Goal: Check status: Check status

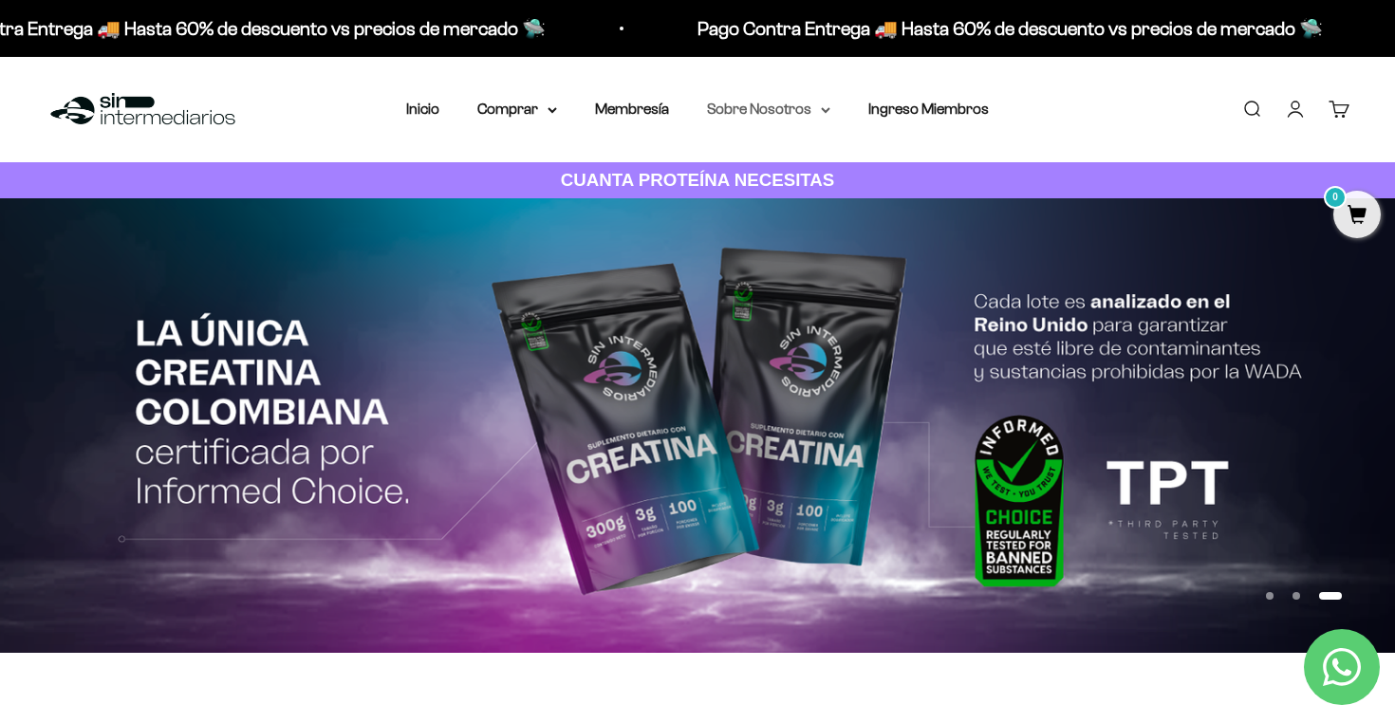
click at [782, 102] on summary "Sobre Nosotros" at bounding box center [768, 109] width 123 height 25
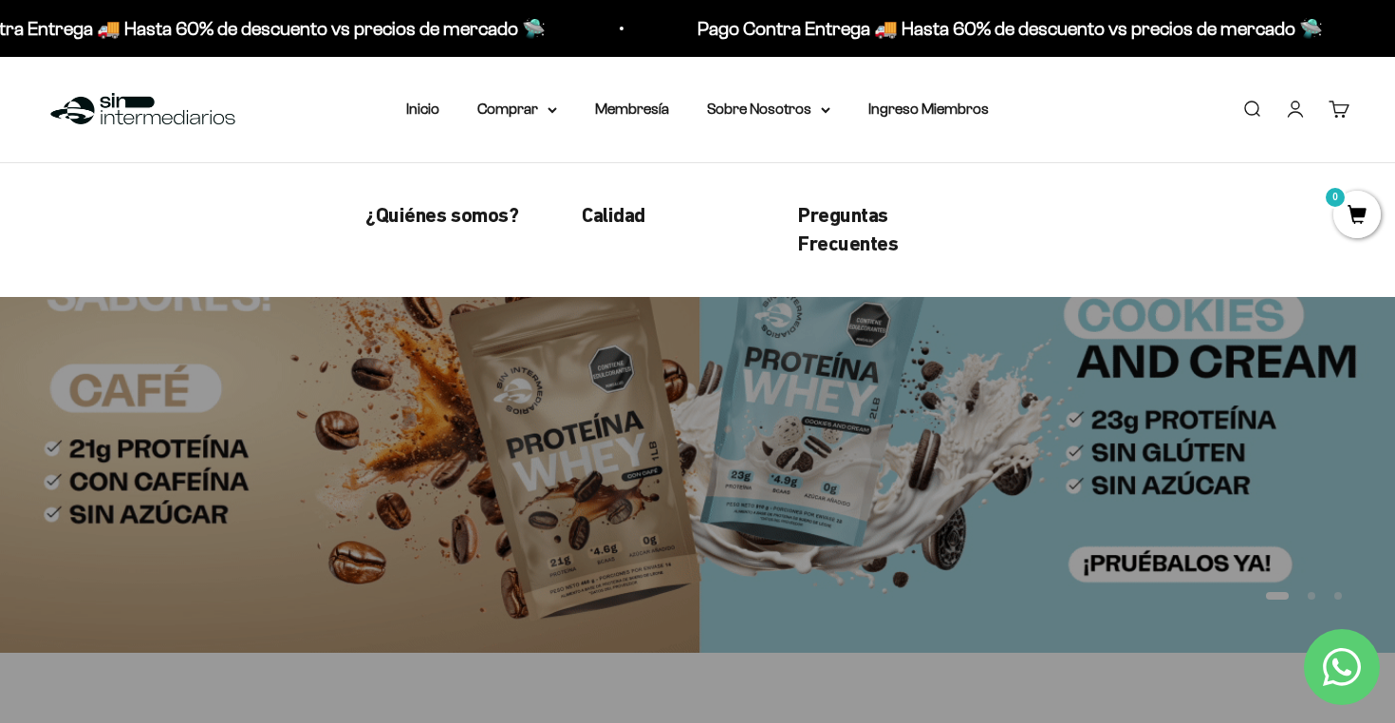
click at [1301, 102] on link "Iniciar sesión" at bounding box center [1295, 109] width 21 height 21
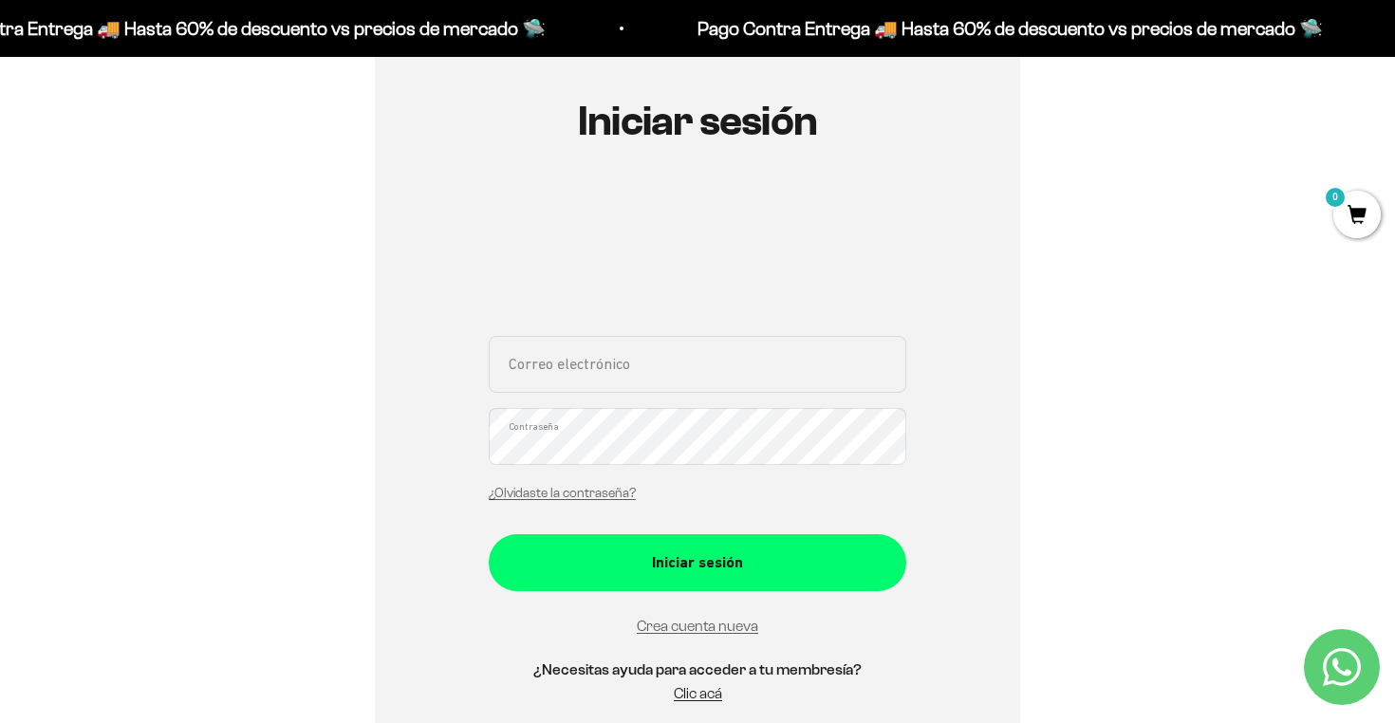
scroll to position [200, 0]
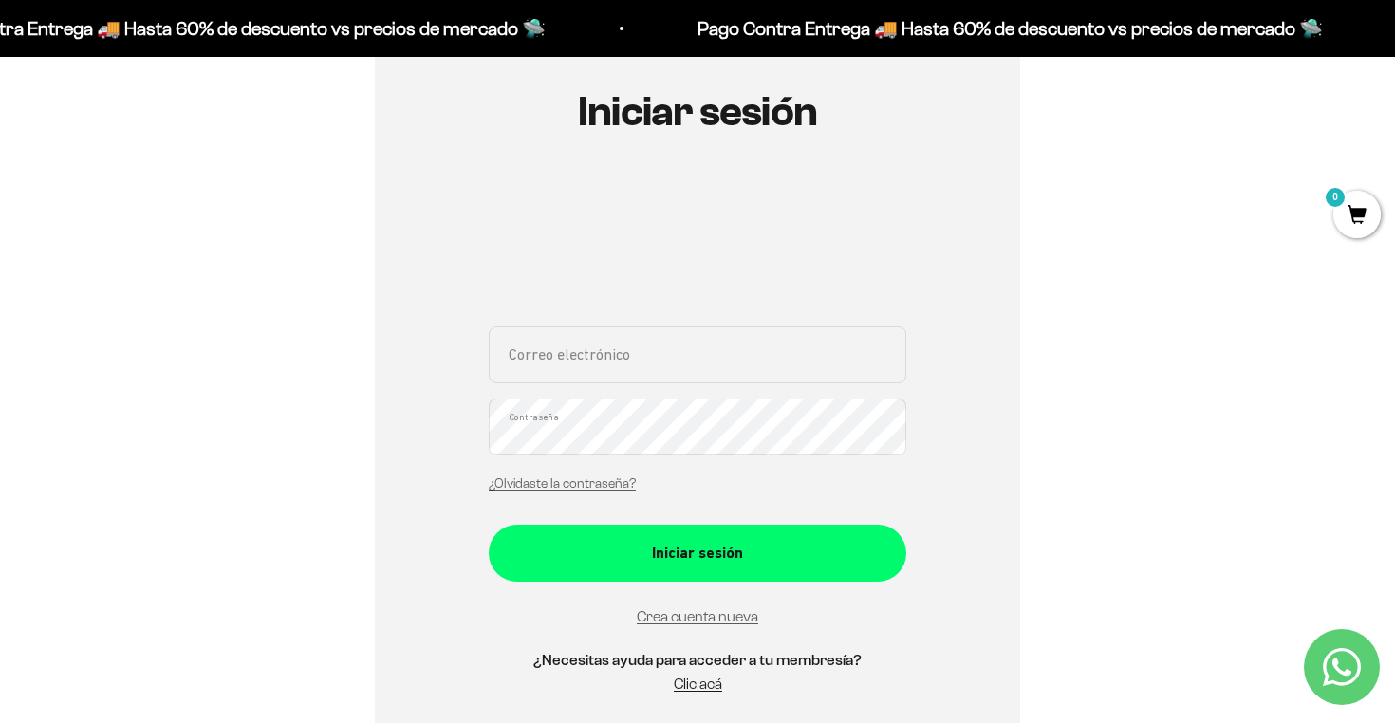
click at [626, 346] on input "Correo electrónico" at bounding box center [697, 354] width 417 height 57
type input "josetoeche2000@hotmail.com"
click at [489, 525] on button "Iniciar sesión" at bounding box center [697, 553] width 417 height 57
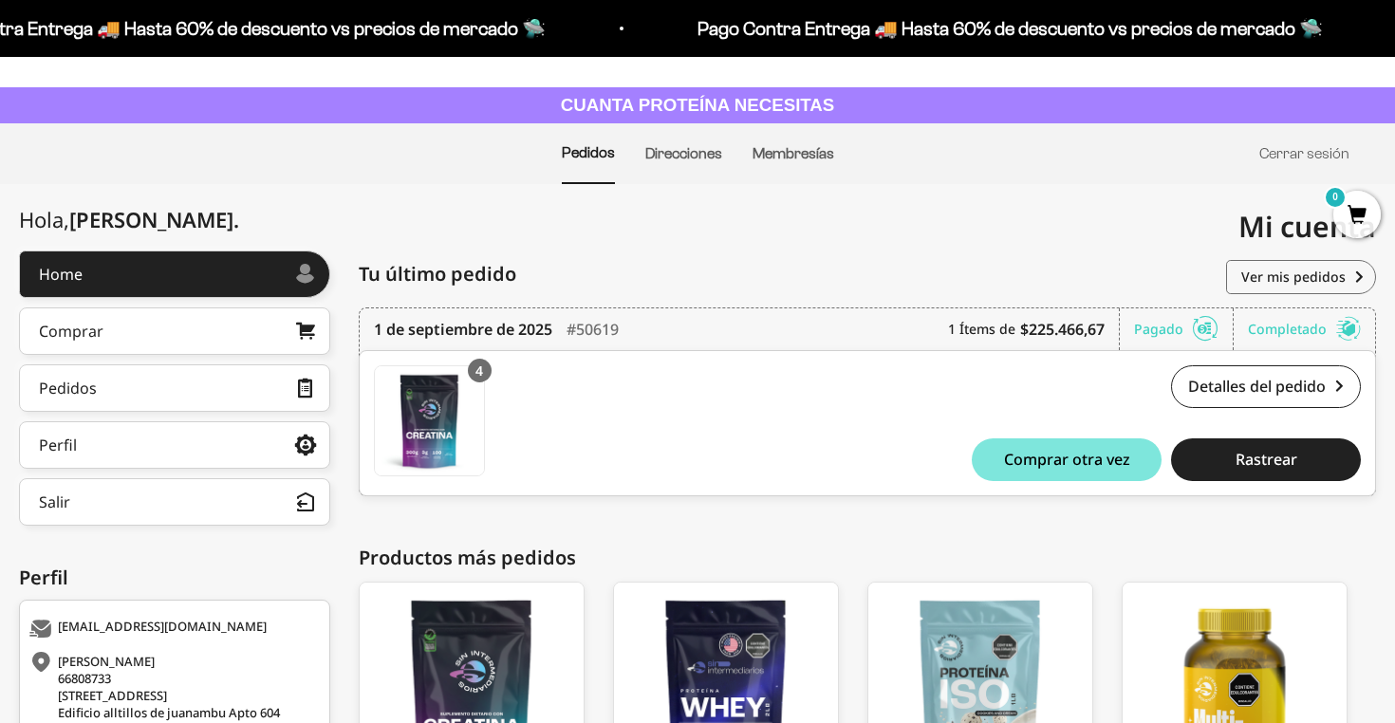
scroll to position [76, 0]
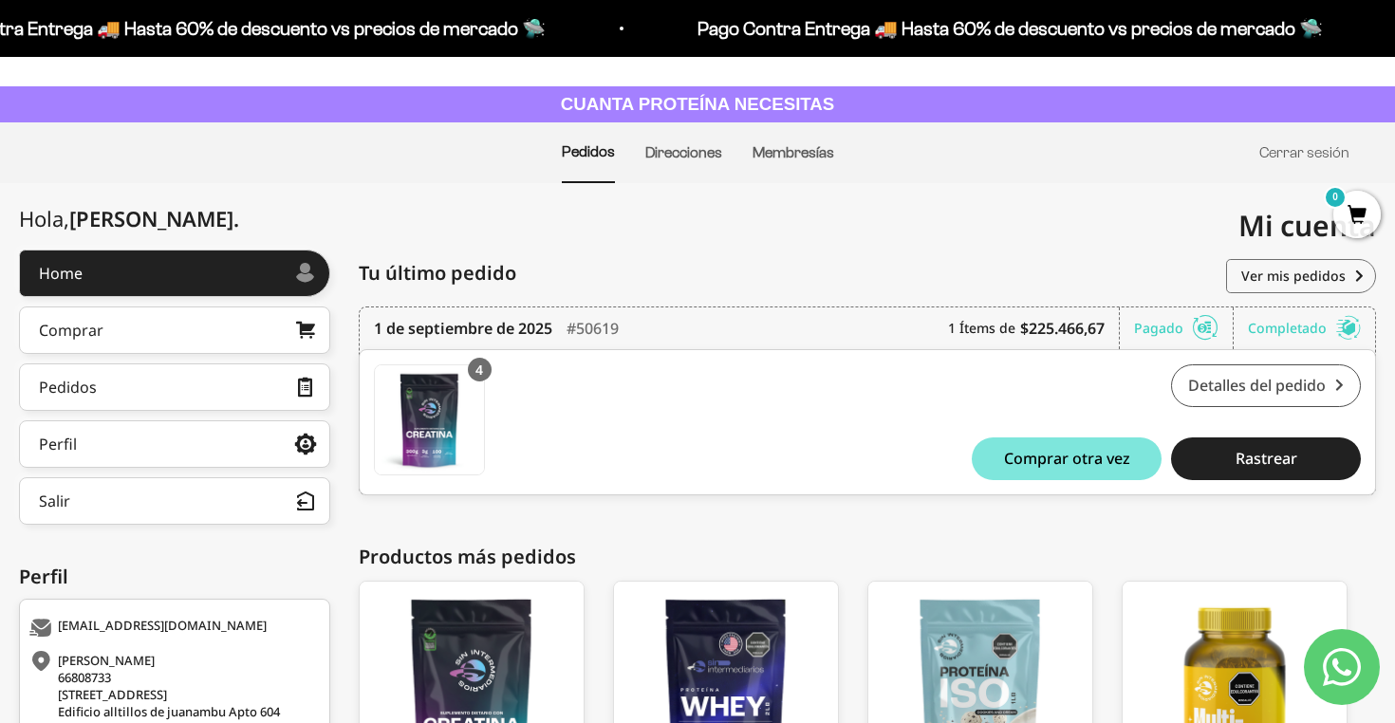
click at [1231, 382] on link "Detalles del pedido" at bounding box center [1266, 385] width 190 height 43
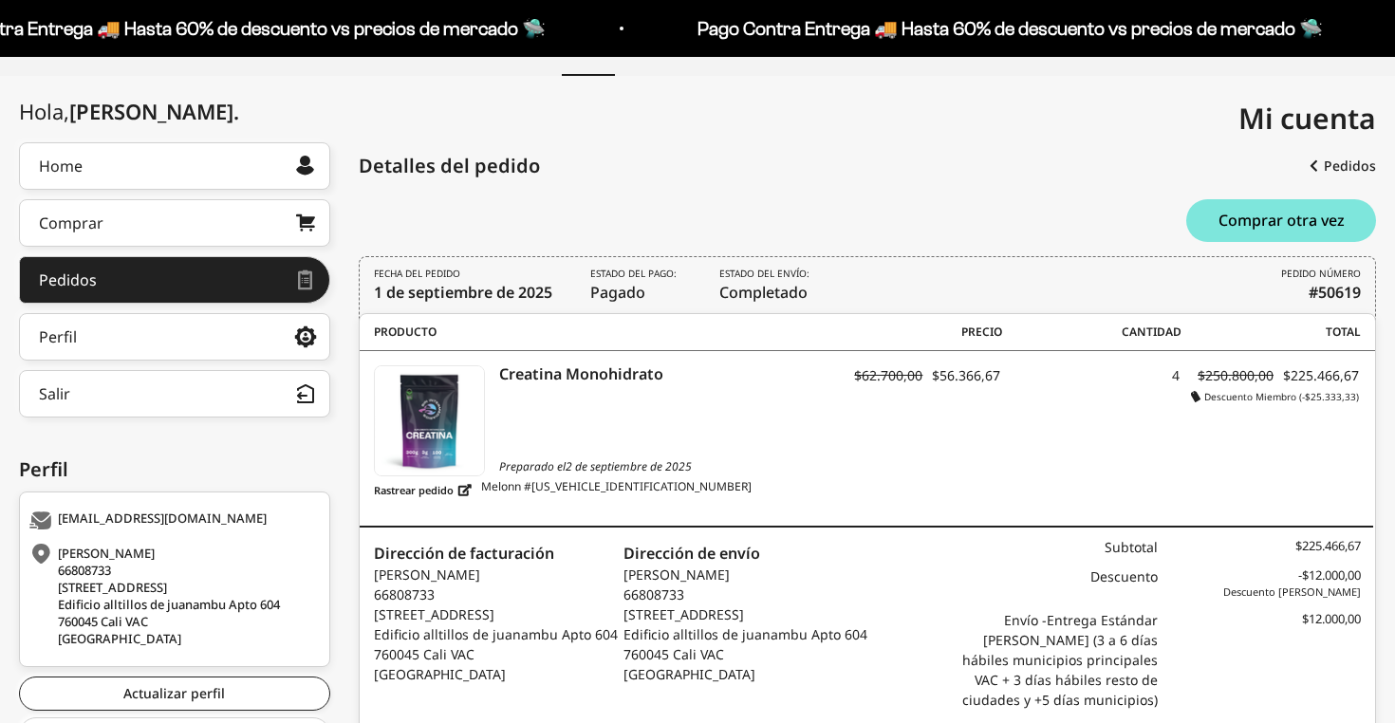
scroll to position [188, 0]
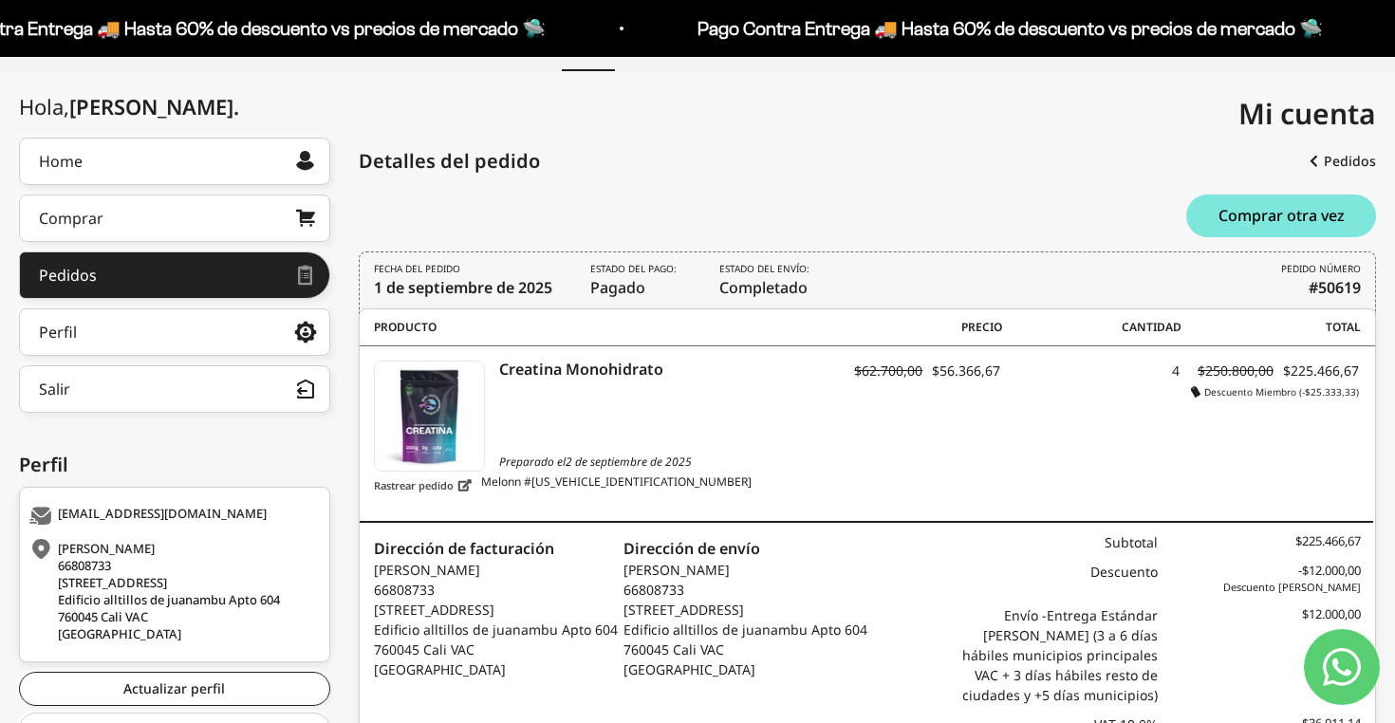
click at [461, 489] on link "Rastrear pedido" at bounding box center [423, 485] width 98 height 24
